Goal: Information Seeking & Learning: Find specific fact

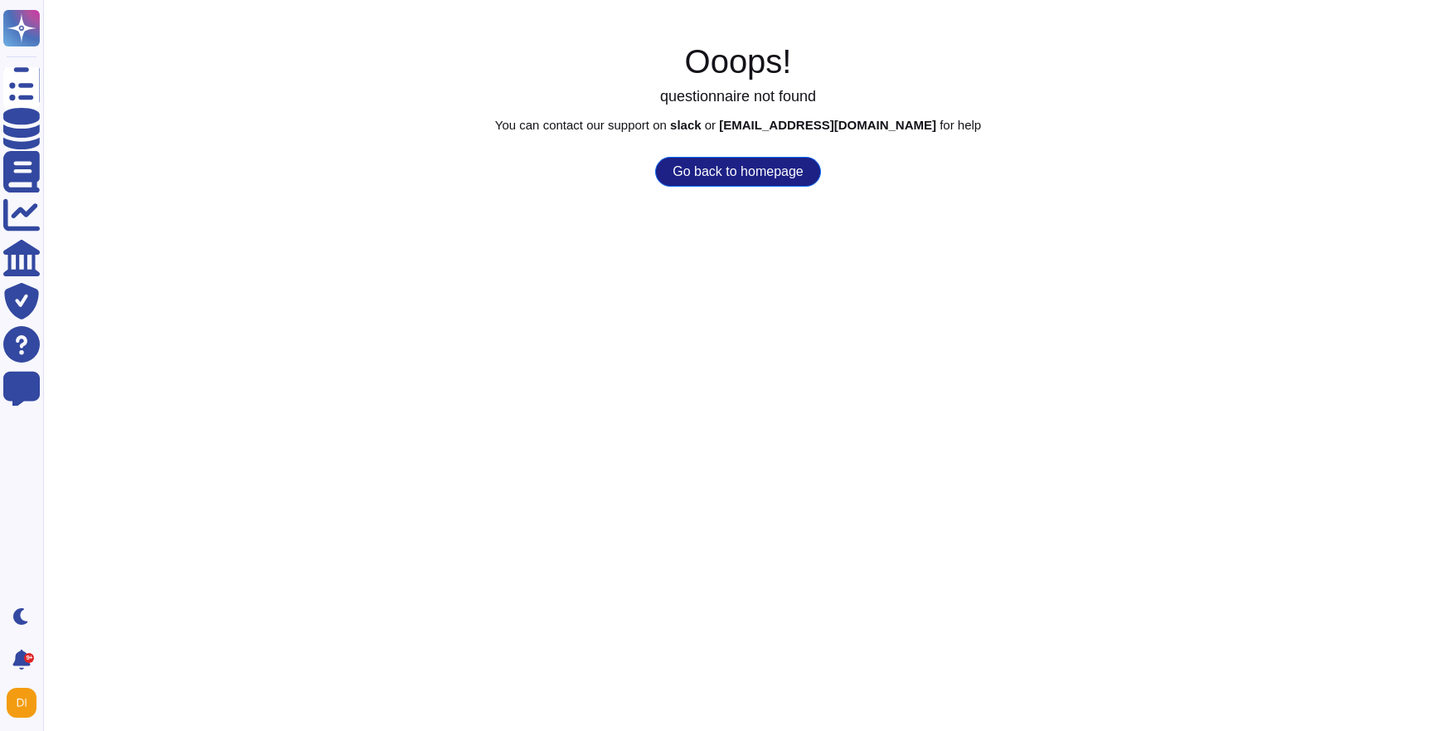
click at [753, 187] on html "Questionnaires Knowledge Base Documents Analytics CAIQ / SIG Trust Center Help …" at bounding box center [716, 93] width 1433 height 187
click at [750, 164] on button "Go back to homepage" at bounding box center [737, 172] width 165 height 30
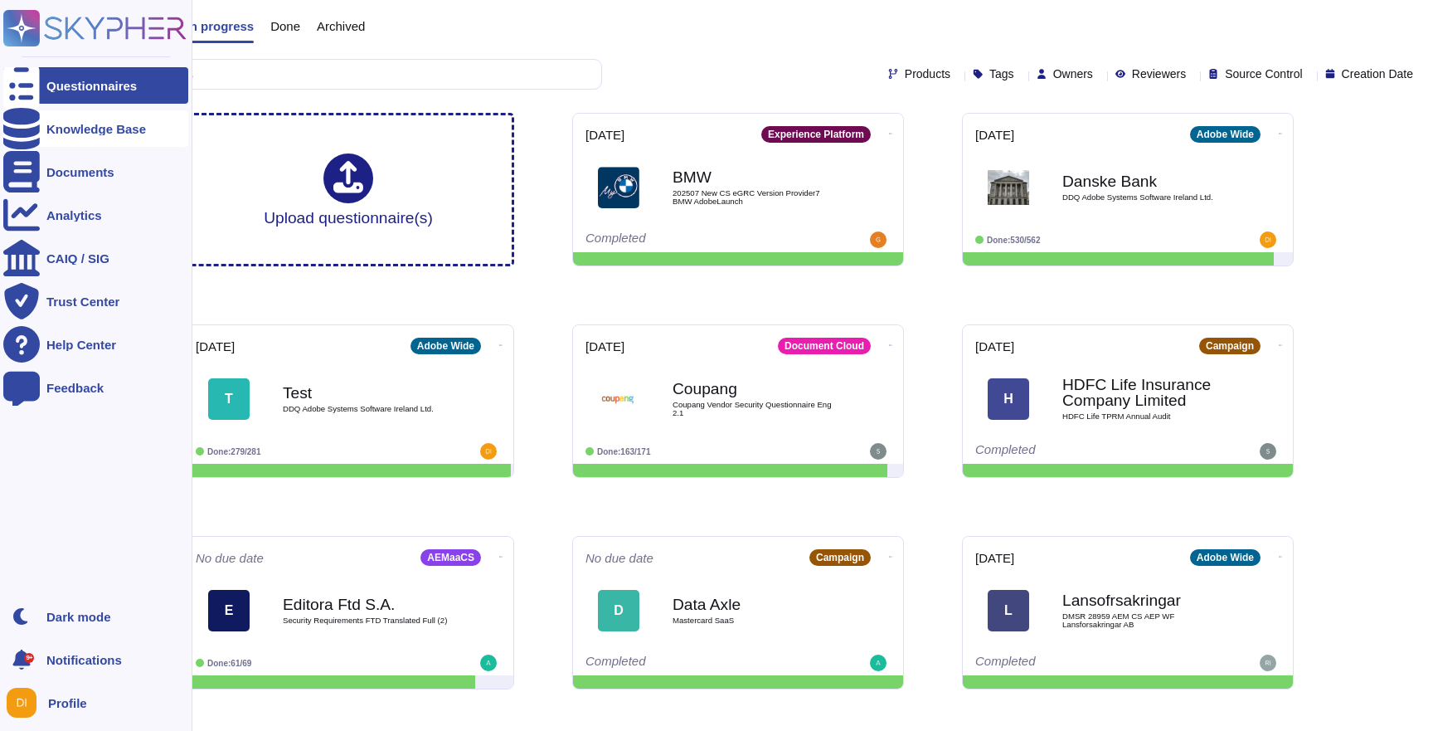
click at [25, 131] on icon at bounding box center [21, 128] width 36 height 41
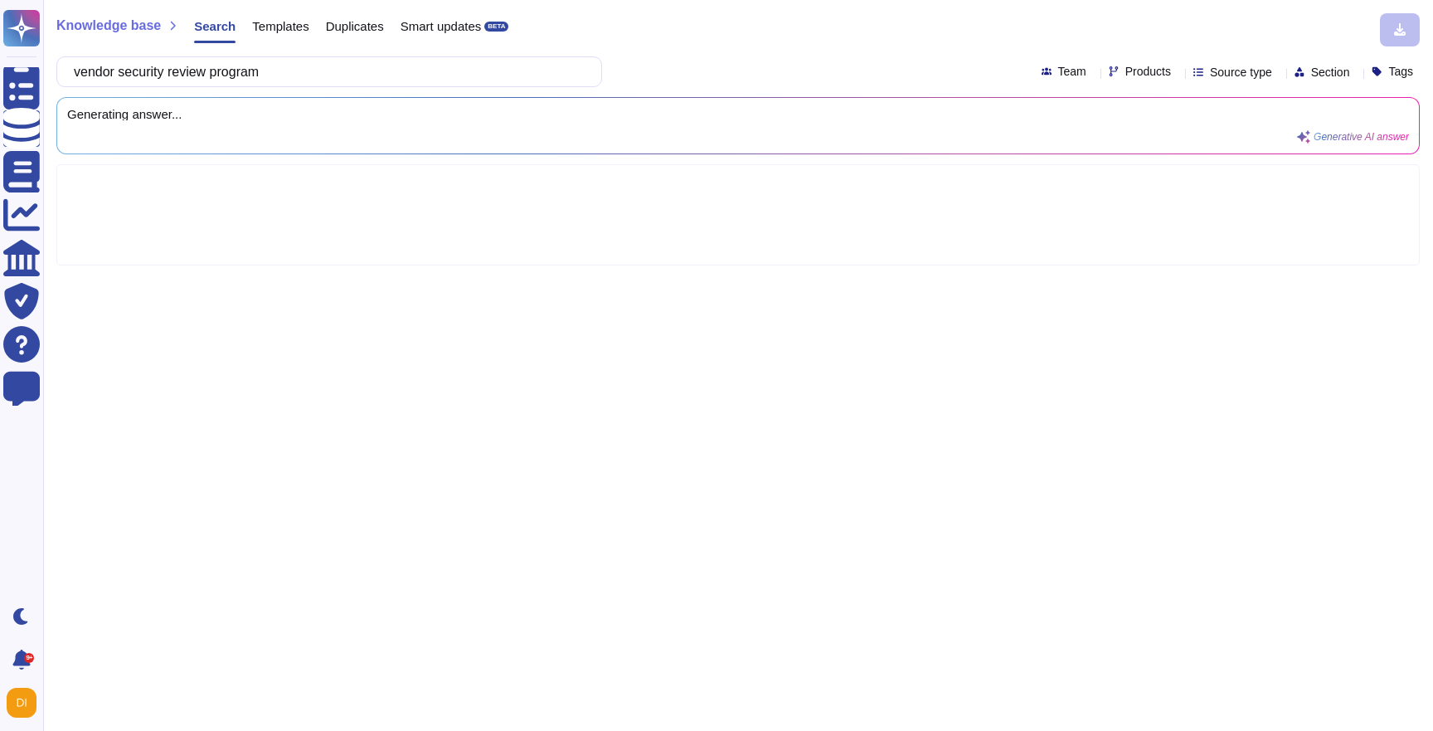
type input "vendor security review program"
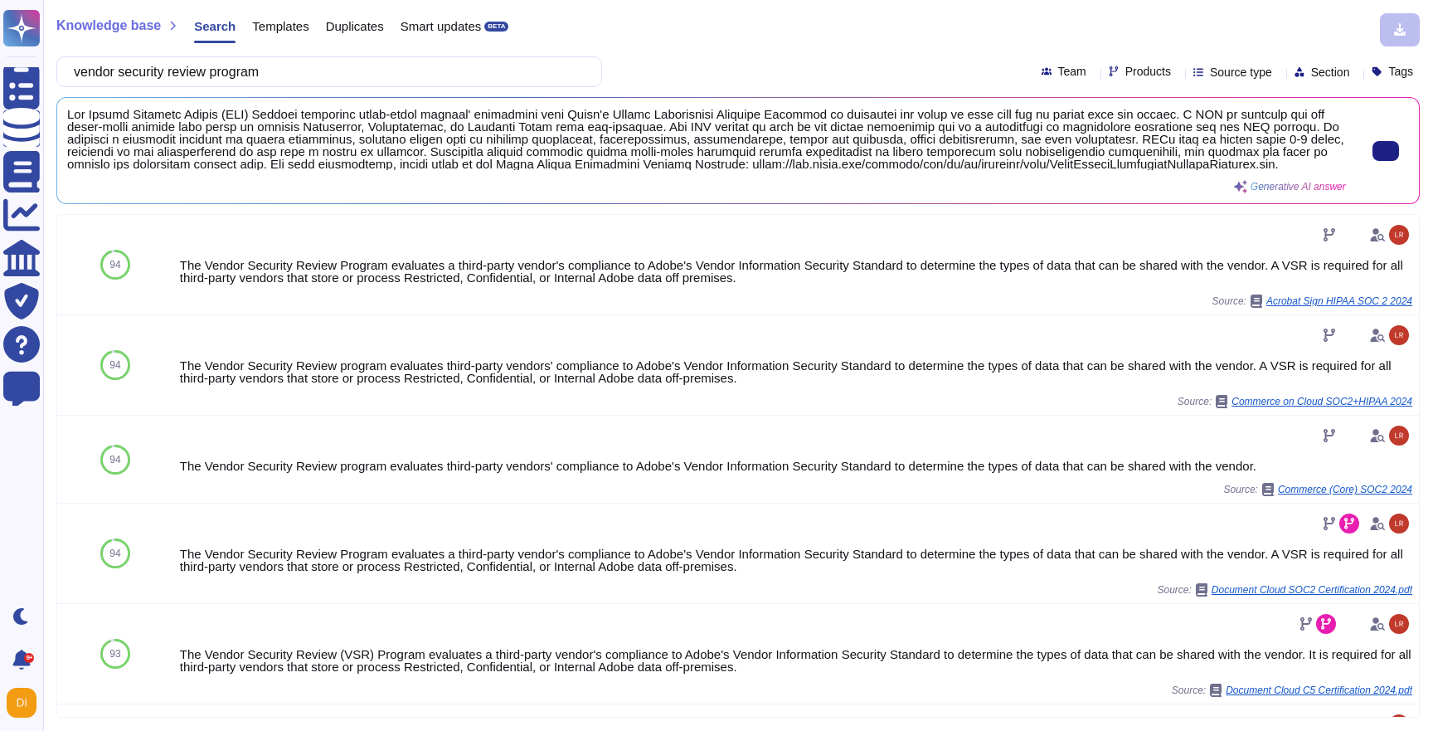
click at [202, 147] on span at bounding box center [706, 139] width 1279 height 62
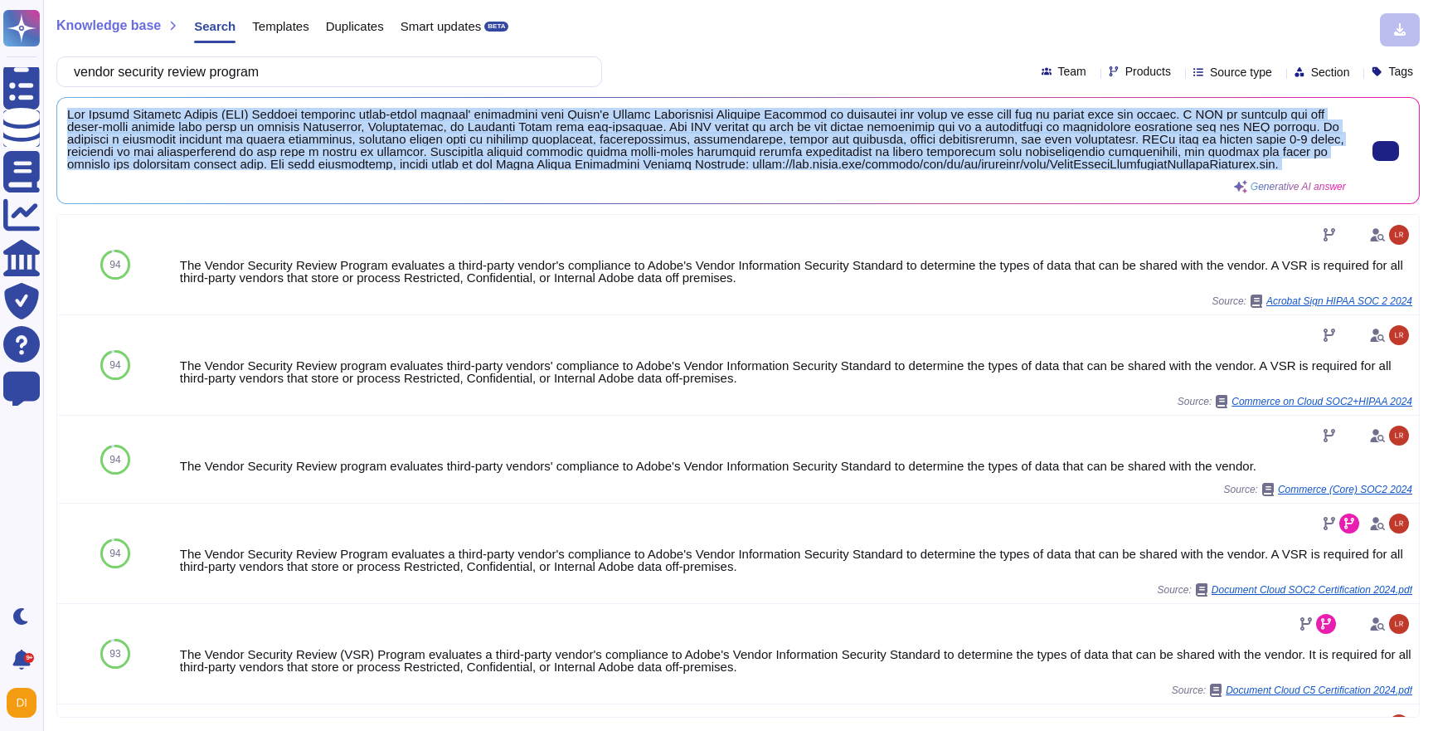
click at [202, 147] on span at bounding box center [706, 139] width 1279 height 62
copy div "The Vendor Security Review (VSR) Program evaluates third-party vendors' complia…"
